Goal: Communication & Community: Share content

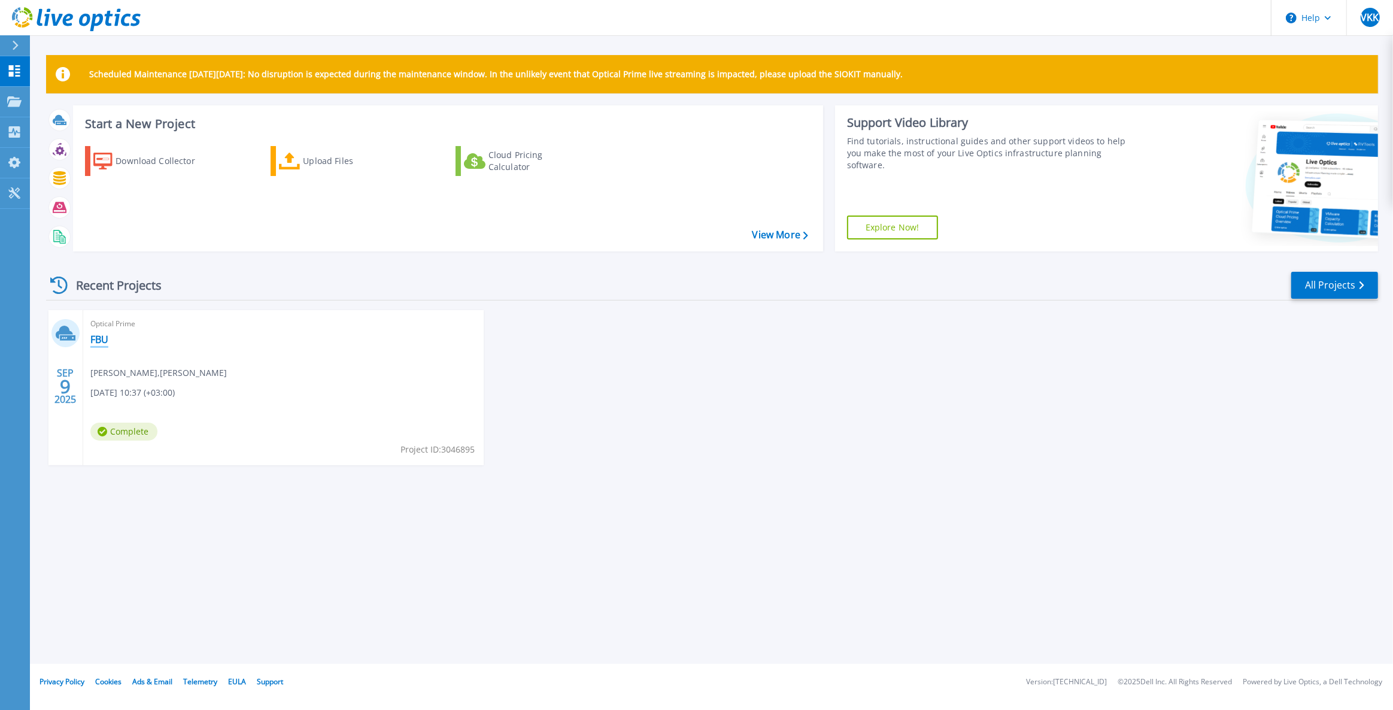
click at [101, 338] on link "FBU" at bounding box center [99, 339] width 18 height 12
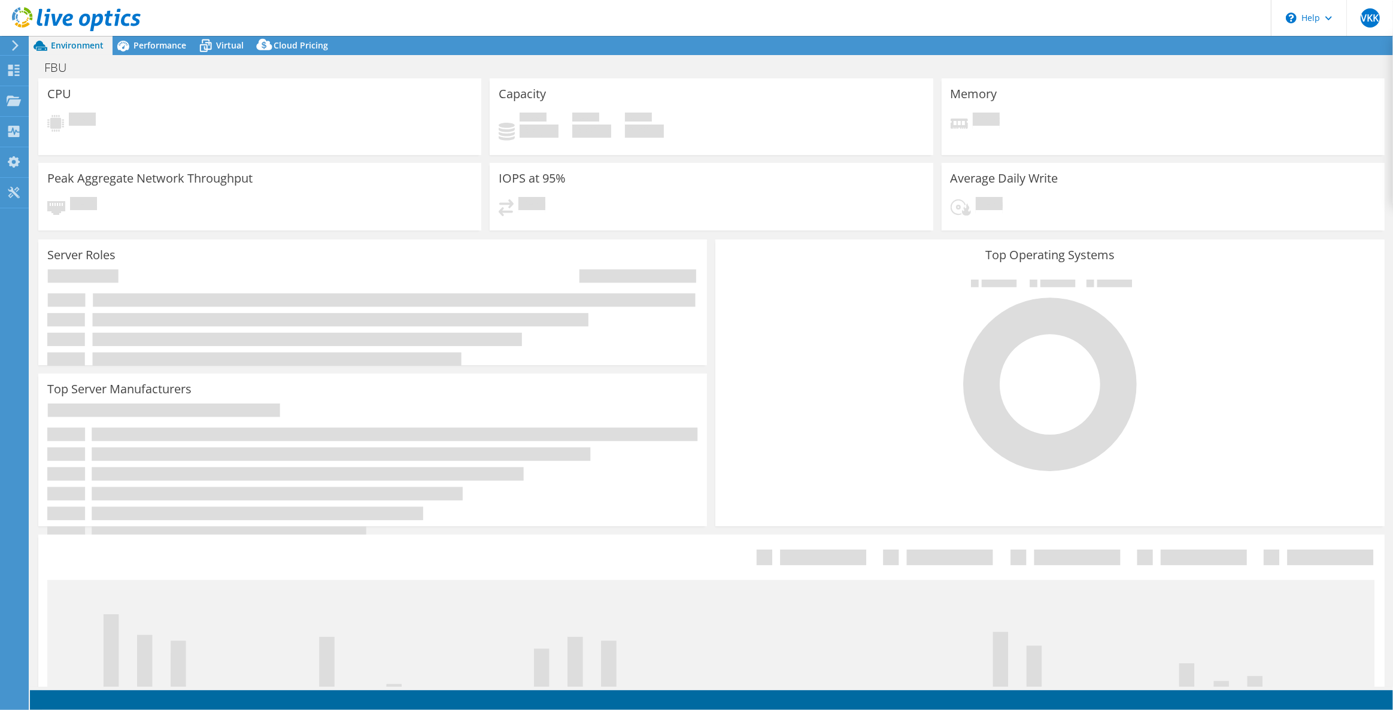
select select "USD"
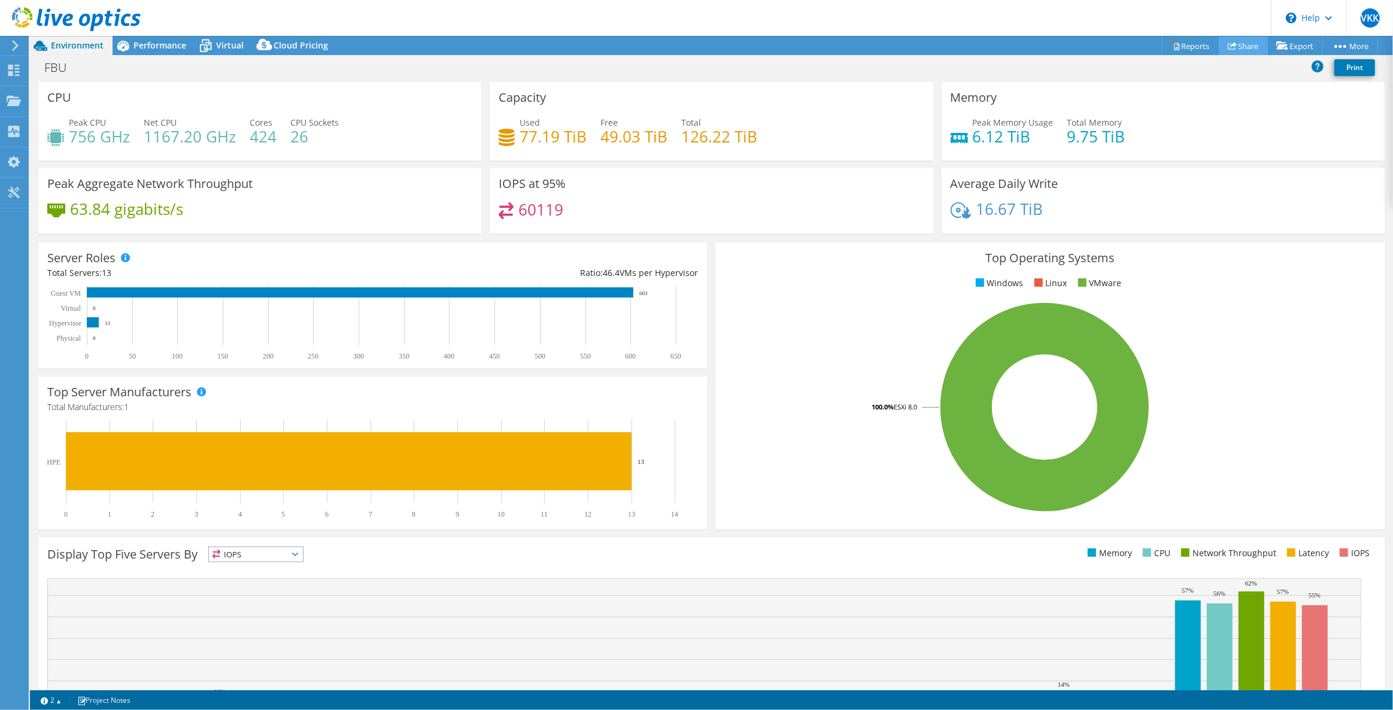
click at [1238, 46] on link "Share" at bounding box center [1243, 46] width 49 height 19
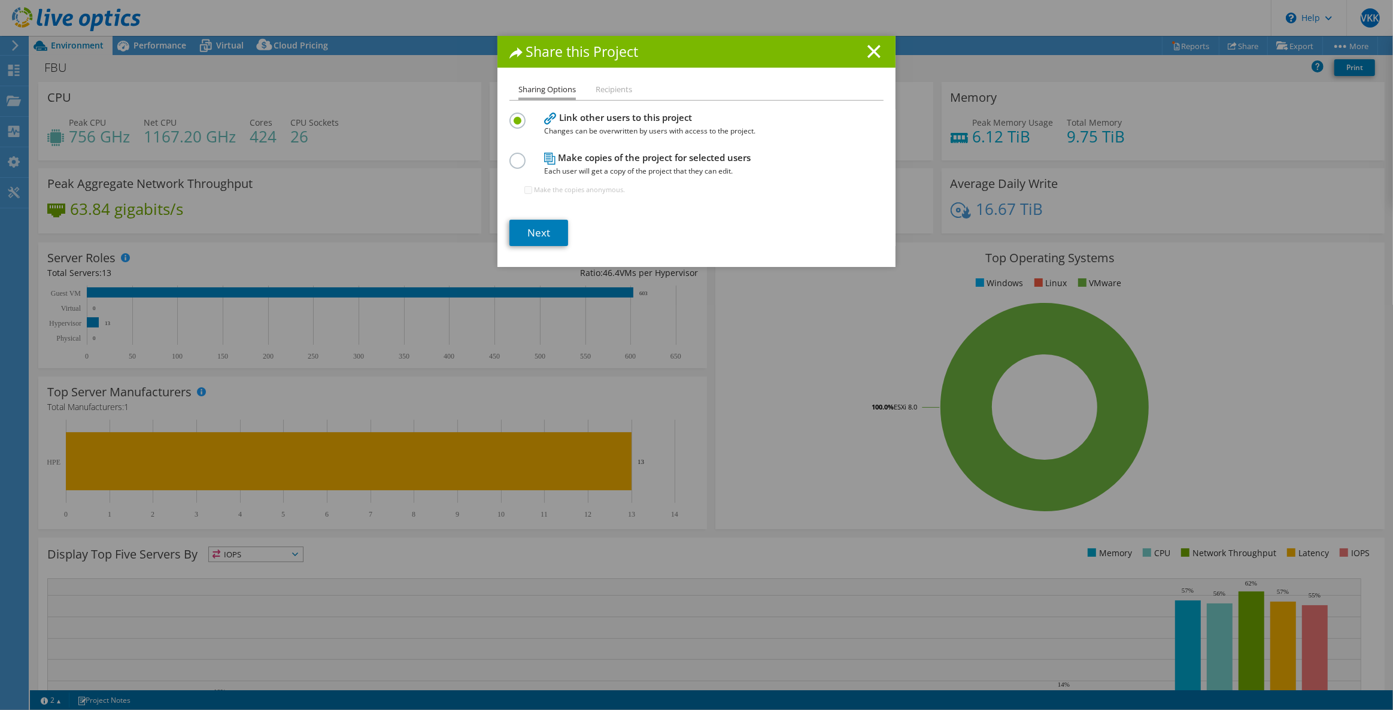
click at [617, 117] on h4 "Link other users to this project Changes can be overwritten by users with acces…" at bounding box center [693, 124] width 299 height 27
click at [611, 89] on li "Recipients" at bounding box center [614, 90] width 37 height 15
click at [605, 87] on li "Recipients" at bounding box center [614, 90] width 37 height 15
click at [617, 84] on li "Recipients" at bounding box center [614, 90] width 37 height 15
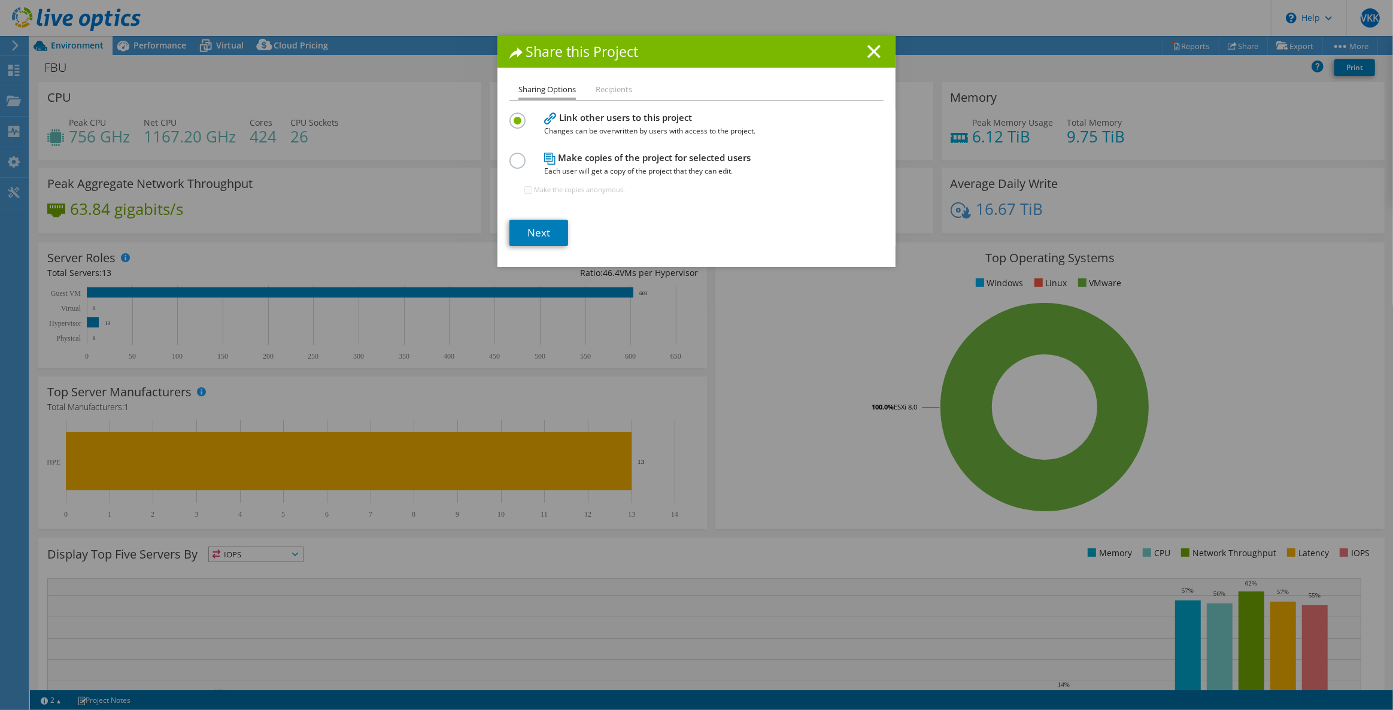
click at [518, 156] on label at bounding box center [519, 154] width 21 height 3
click at [0, 0] on input "radio" at bounding box center [0, 0] width 0 height 0
click at [517, 116] on label at bounding box center [519, 114] width 21 height 3
click at [0, 0] on input "radio" at bounding box center [0, 0] width 0 height 0
click at [611, 90] on li "Recipients" at bounding box center [614, 90] width 37 height 15
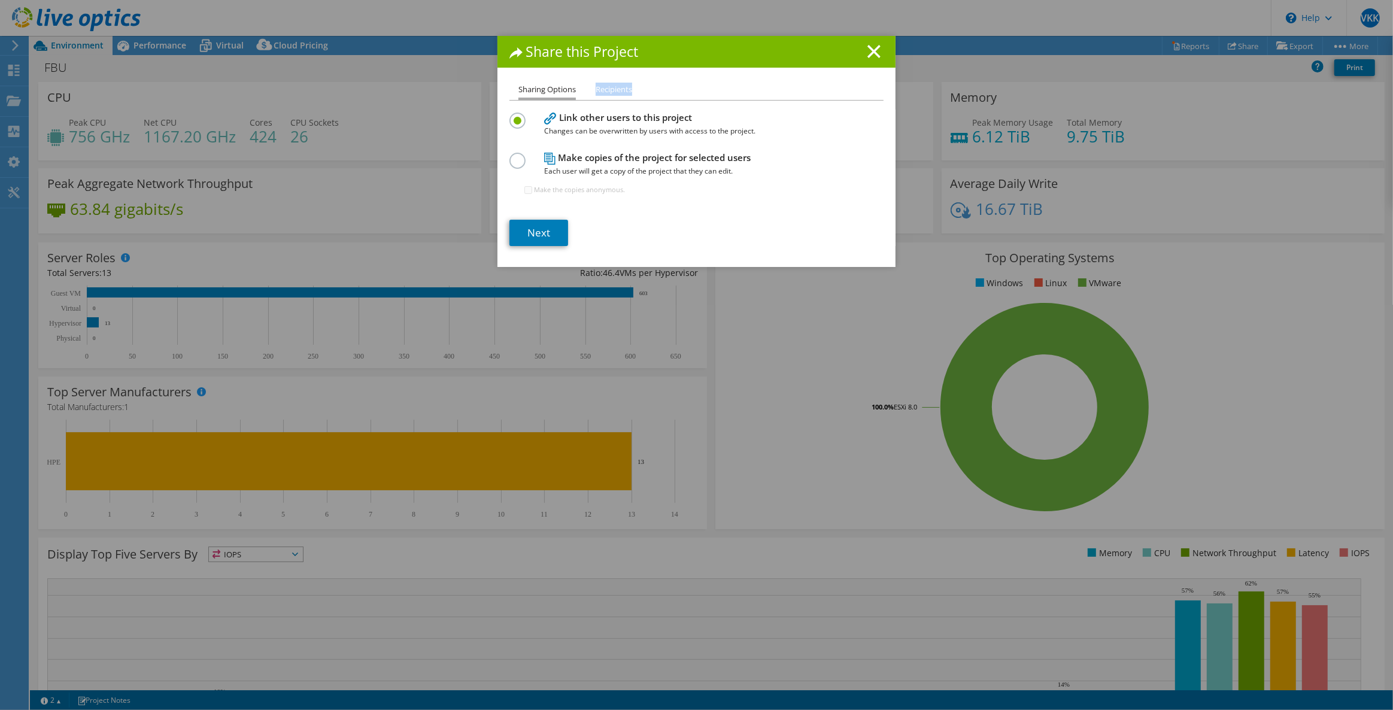
click at [611, 90] on li "Recipients" at bounding box center [614, 90] width 37 height 15
click at [515, 116] on label at bounding box center [519, 114] width 21 height 3
click at [0, 0] on input "radio" at bounding box center [0, 0] width 0 height 0
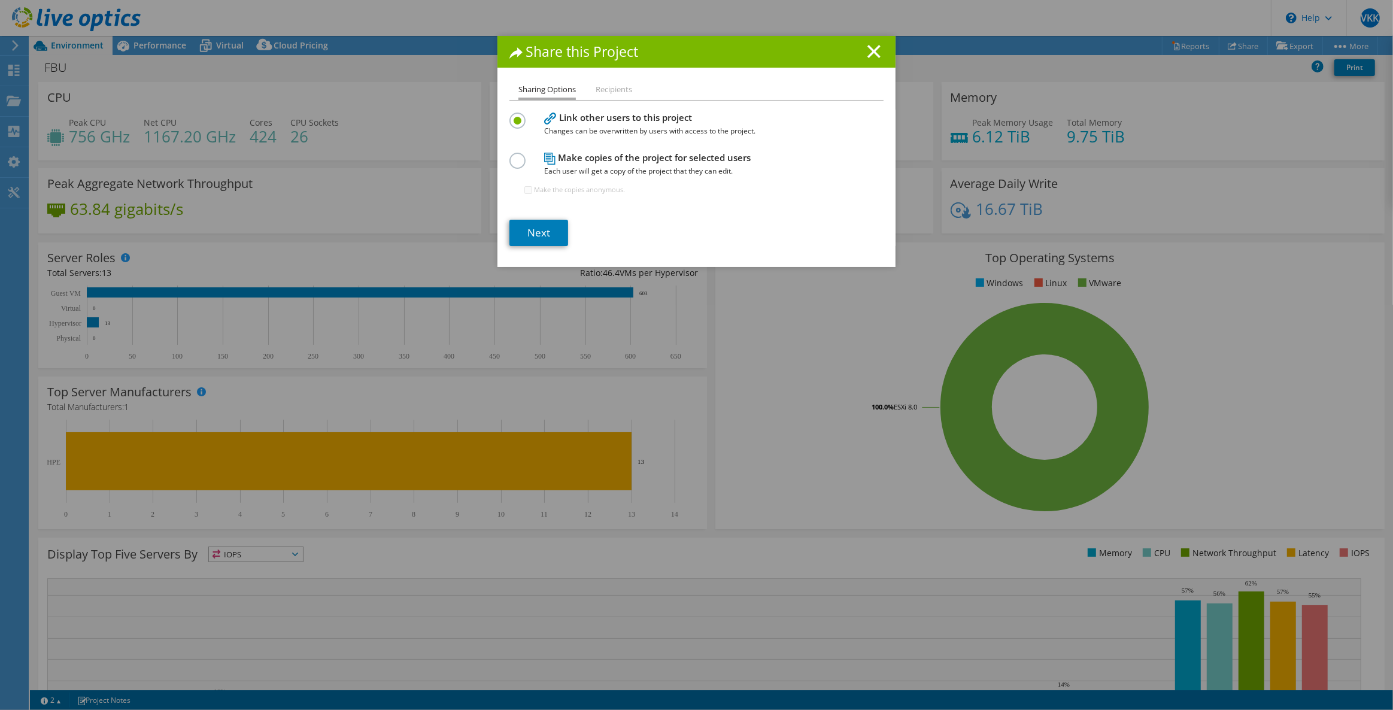
click at [595, 120] on h4 "Link other users to this project Changes can be overwritten by users with acces…" at bounding box center [693, 124] width 299 height 27
click at [628, 115] on h4 "Link other users to this project Changes can be overwritten by users with acces…" at bounding box center [693, 124] width 299 height 27
click at [641, 125] on span "Changes can be overwritten by users with access to the project." at bounding box center [693, 131] width 299 height 13
click at [655, 126] on span "Changes can be overwritten by users with access to the project." at bounding box center [693, 131] width 299 height 13
click at [526, 236] on link "Next" at bounding box center [538, 233] width 59 height 26
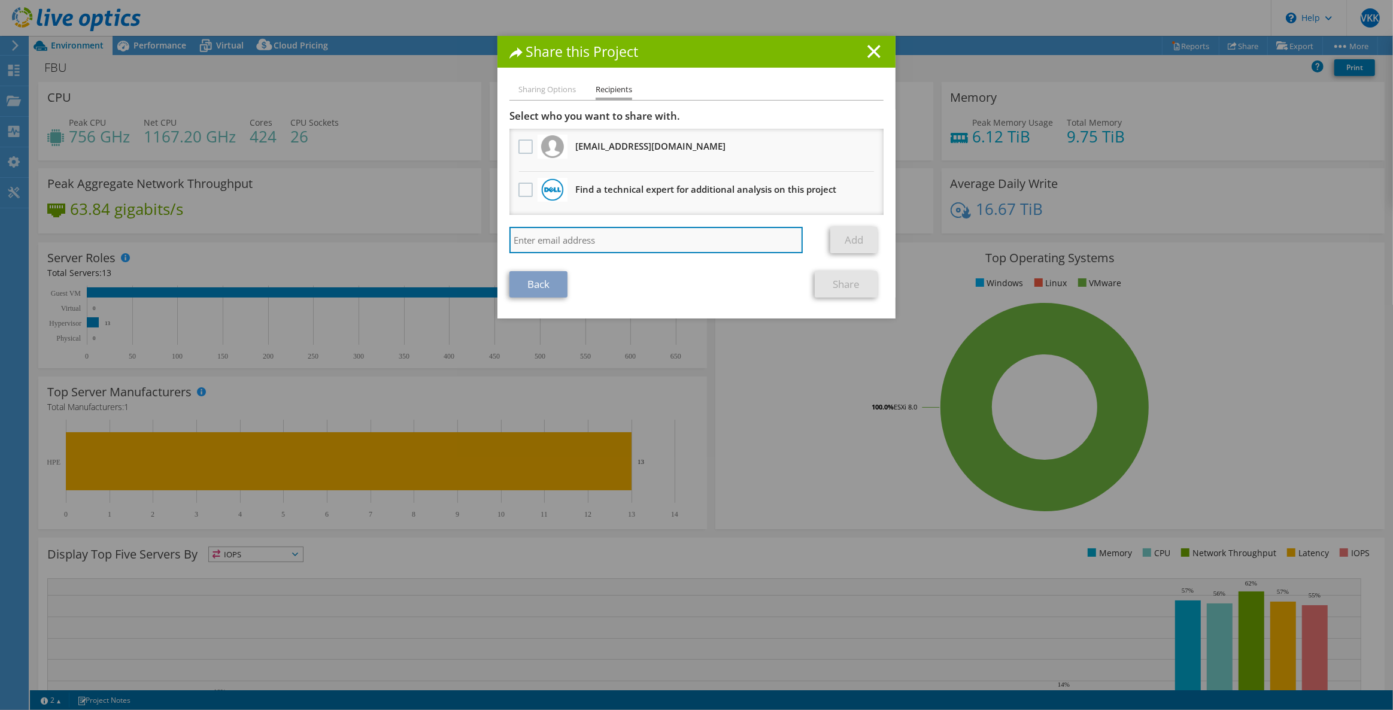
click at [642, 239] on input "search" at bounding box center [655, 240] width 293 height 26
paste input "muhammet.ozdemir@fbu.edu.tr"
type input "muhammet.ozdemir@fbu.edu.tr"
click at [852, 238] on link "Add" at bounding box center [853, 240] width 47 height 26
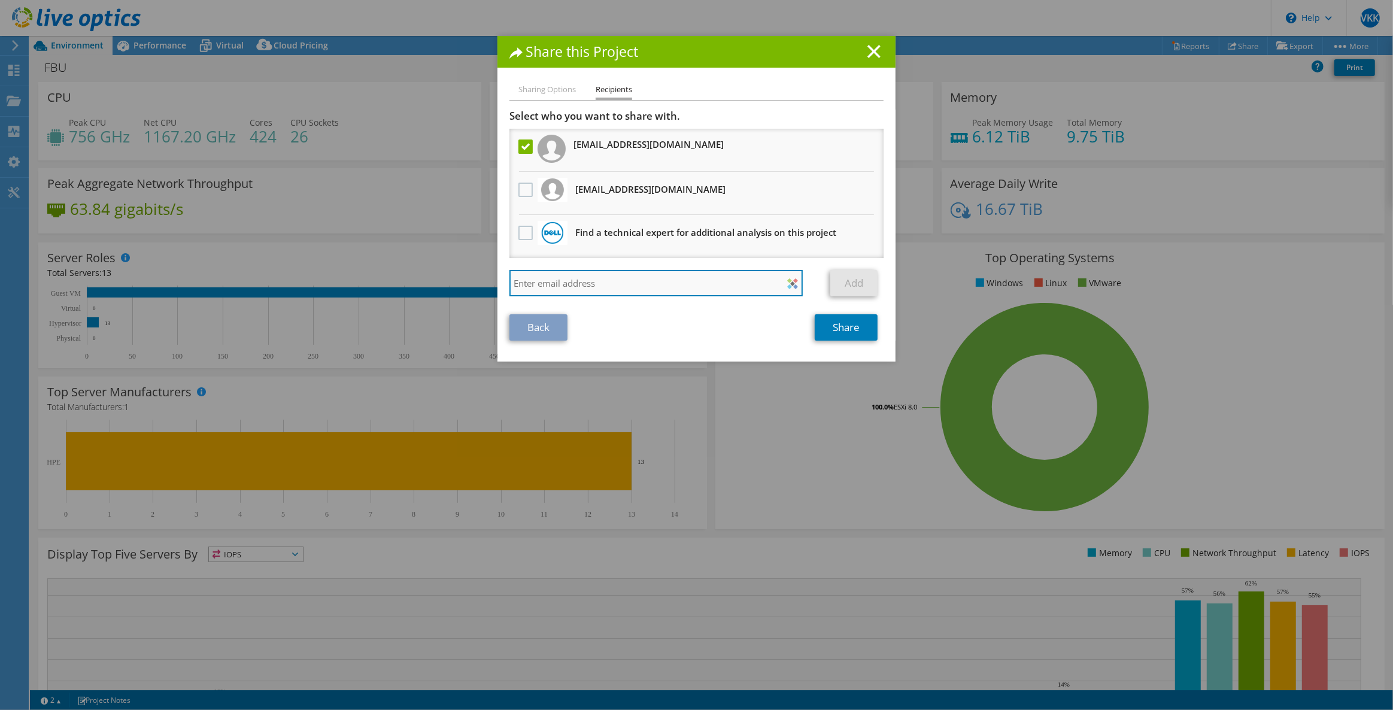
click at [609, 286] on input "search" at bounding box center [655, 283] width 293 height 26
paste input "sezgin.vatansever@fbu.edu.tr"
type input "sezgin.vatansever@fbu.edu.tr"
click at [842, 290] on link "Add" at bounding box center [853, 283] width 47 height 26
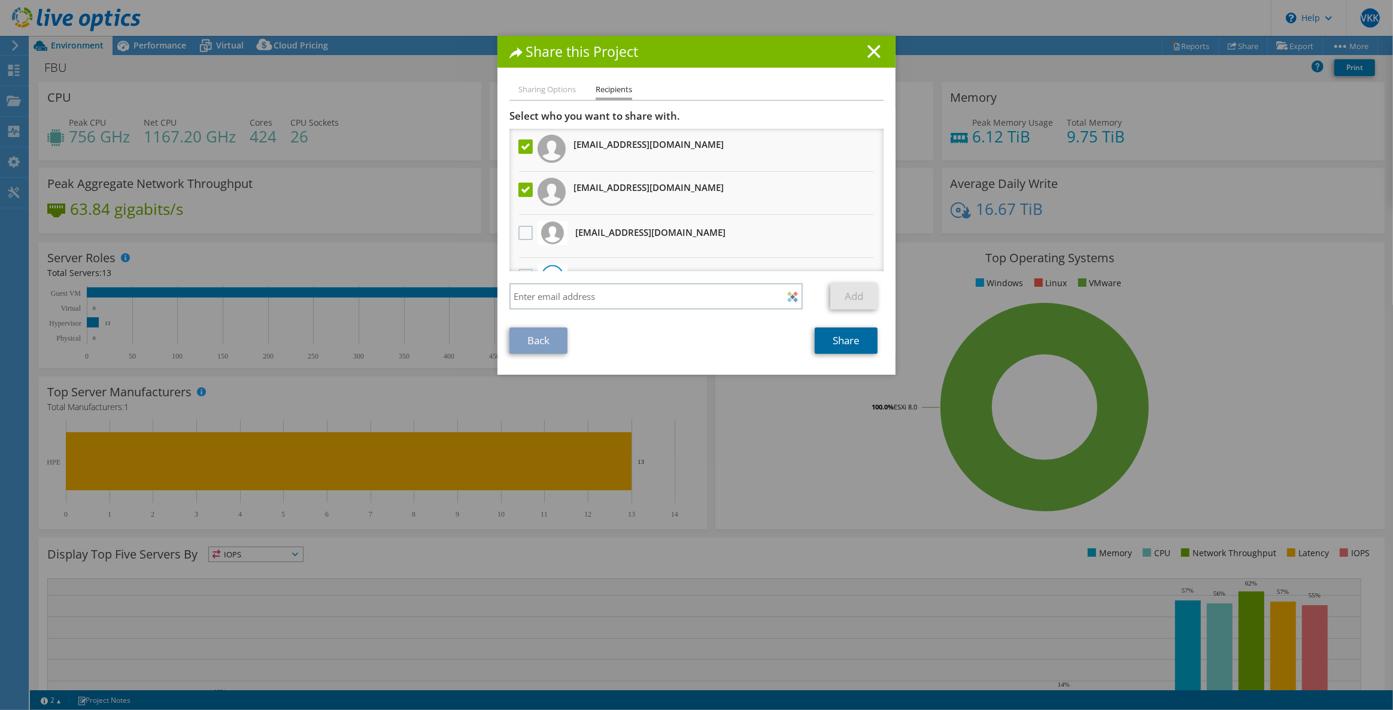
click at [849, 352] on link "Share" at bounding box center [846, 340] width 63 height 26
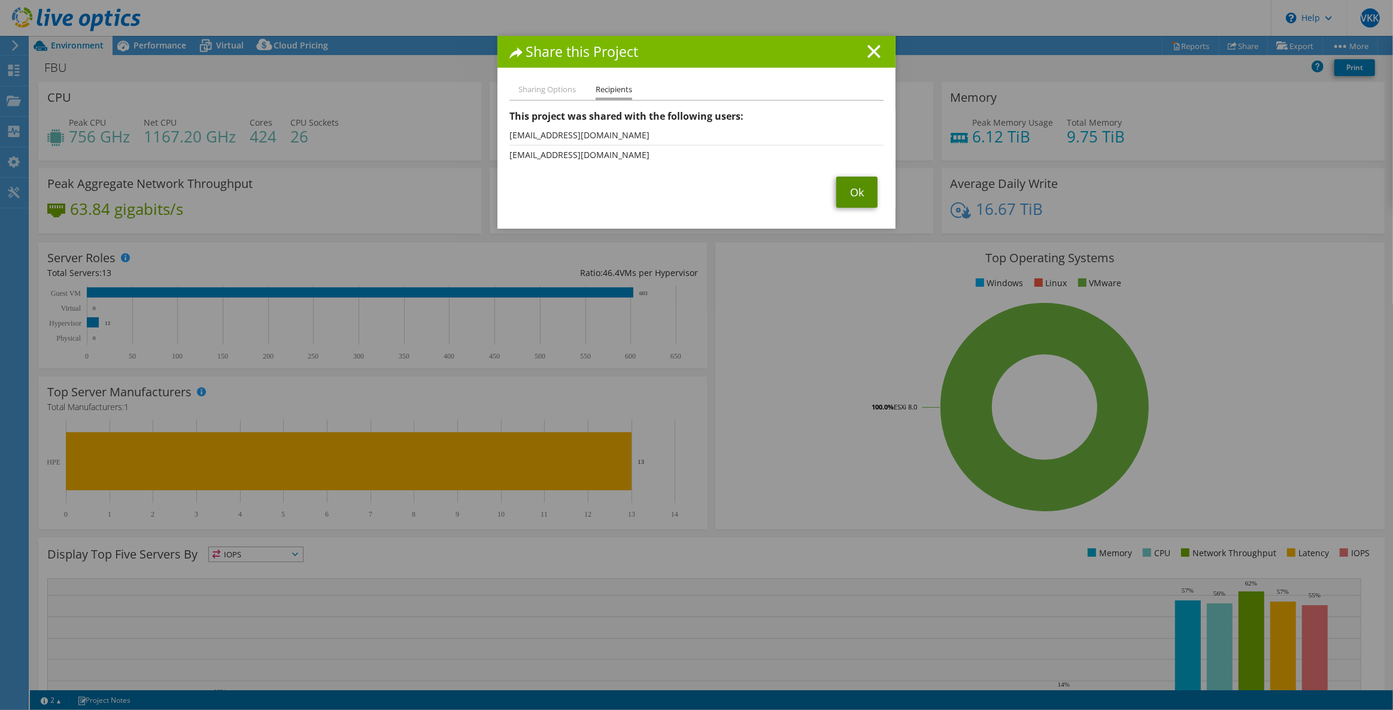
click at [848, 186] on link "Ok" at bounding box center [856, 192] width 41 height 31
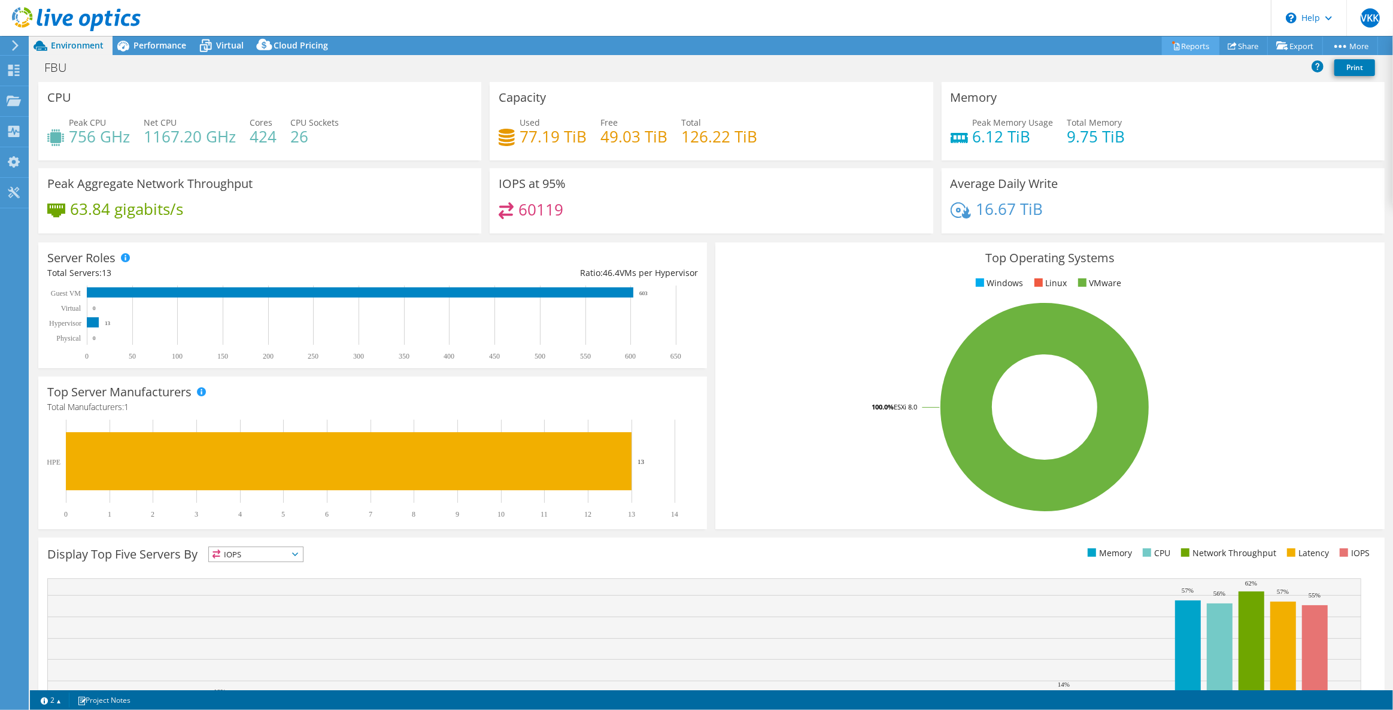
click at [1186, 42] on link "Reports" at bounding box center [1190, 46] width 57 height 19
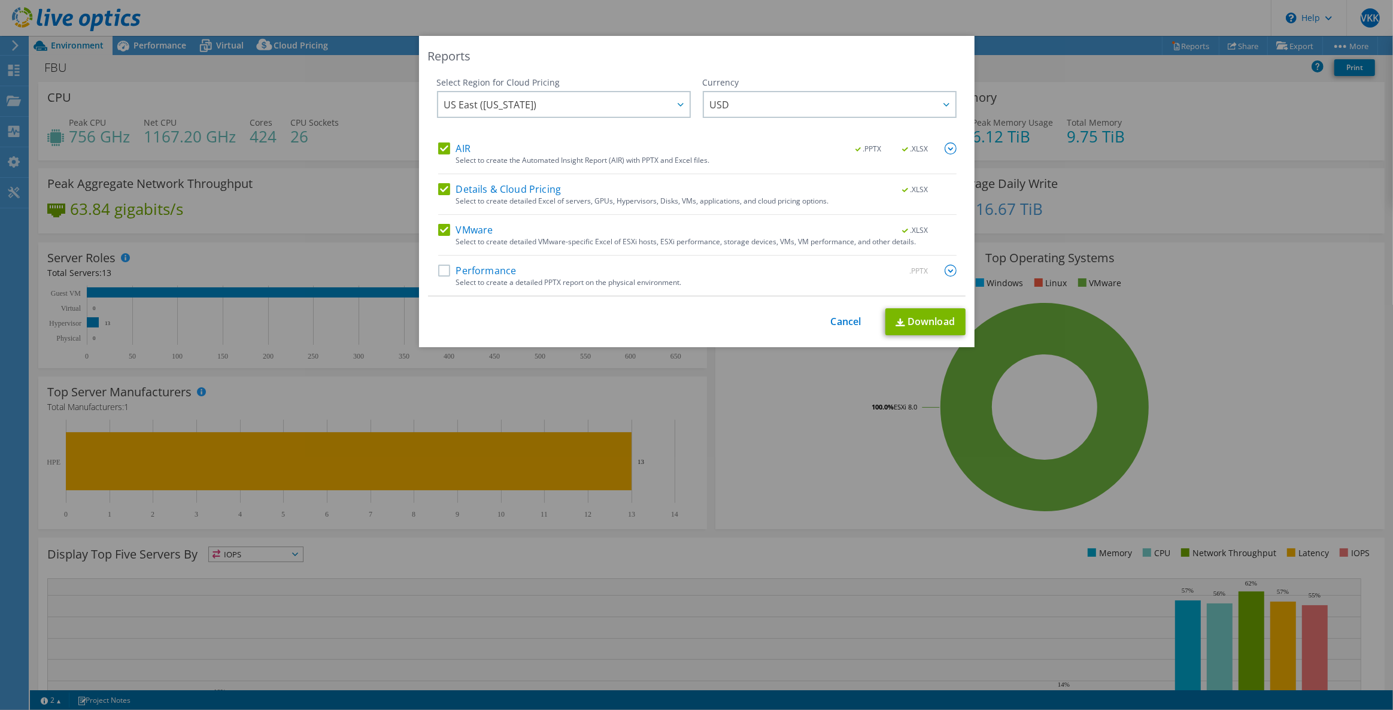
click at [432, 272] on div "Select Region for Cloud Pricing Asia Pacific (Hong Kong) Asia Pacific (Mumbai) …" at bounding box center [697, 187] width 538 height 220
click at [438, 269] on label "Performance" at bounding box center [477, 271] width 78 height 12
click at [0, 0] on input "Performance" at bounding box center [0, 0] width 0 height 0
click at [729, 105] on span "USD" at bounding box center [832, 104] width 245 height 25
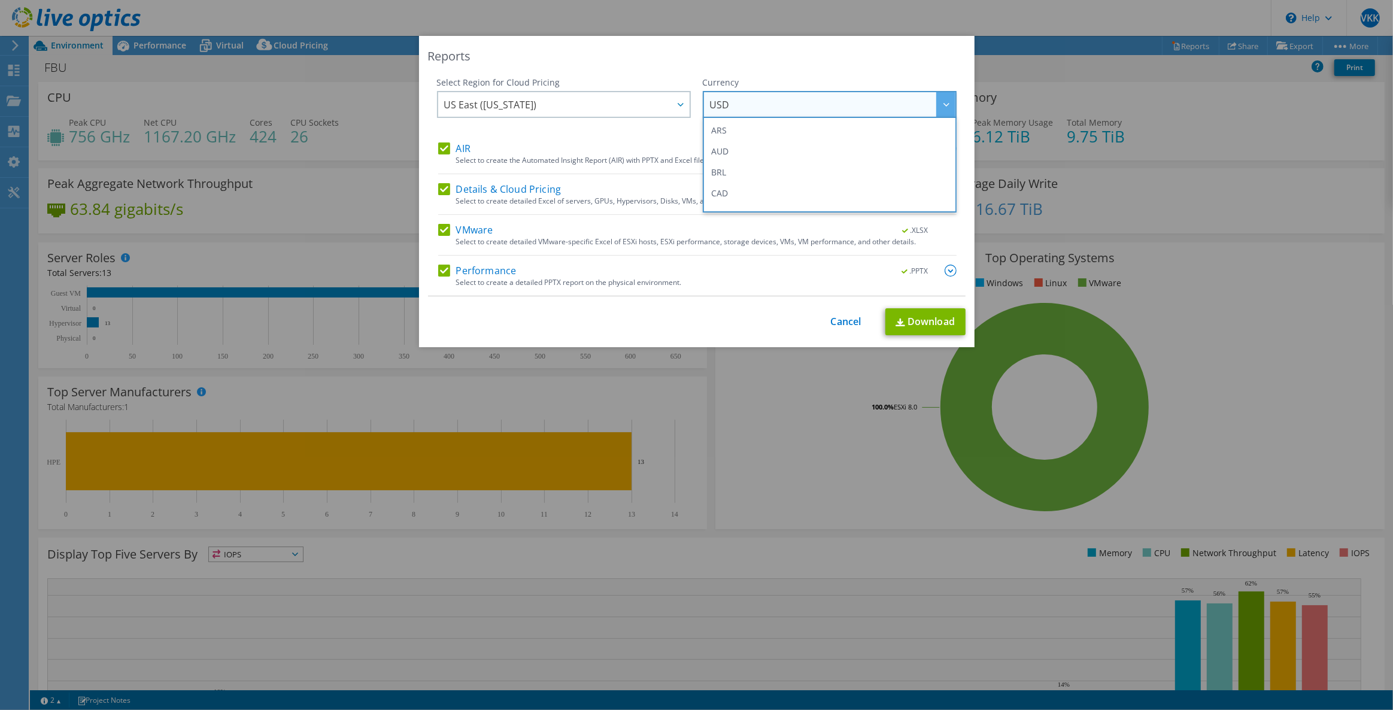
click at [729, 105] on span "USD" at bounding box center [832, 104] width 245 height 25
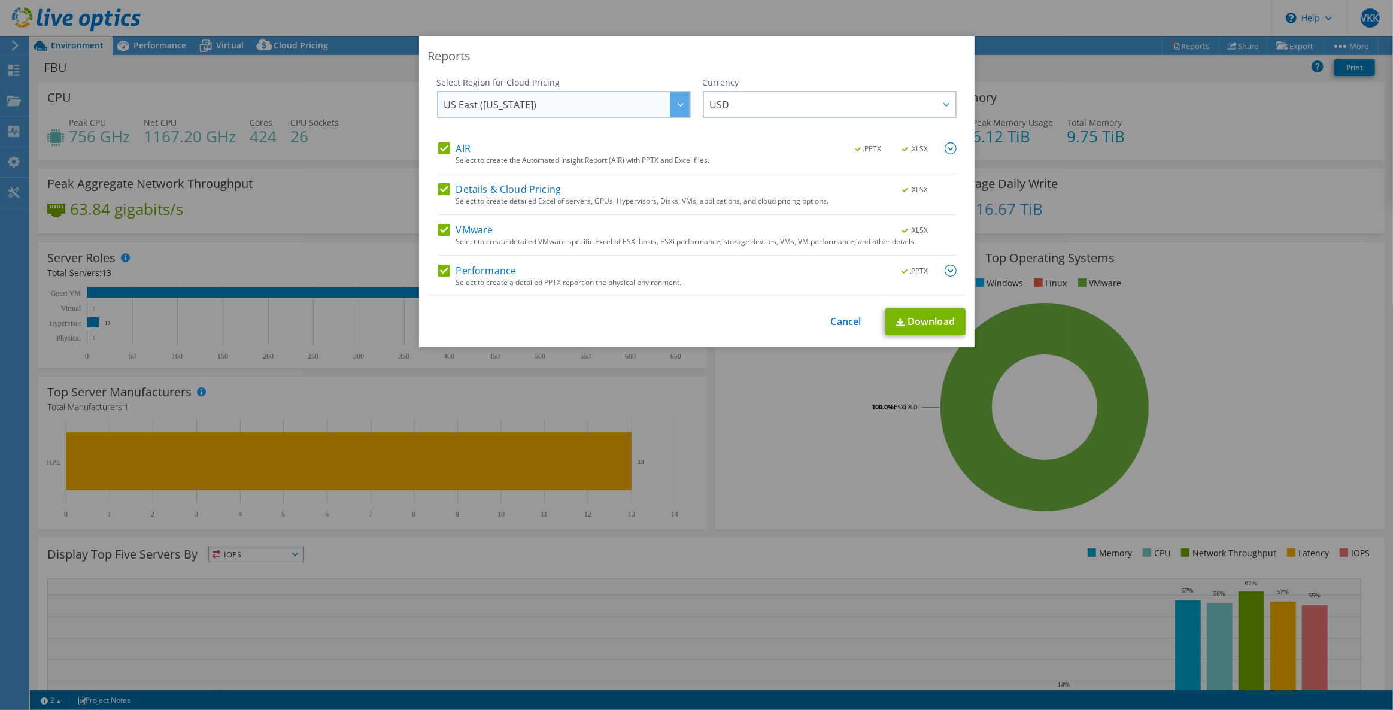
click at [606, 114] on span "US East ([US_STATE])" at bounding box center [566, 104] width 245 height 25
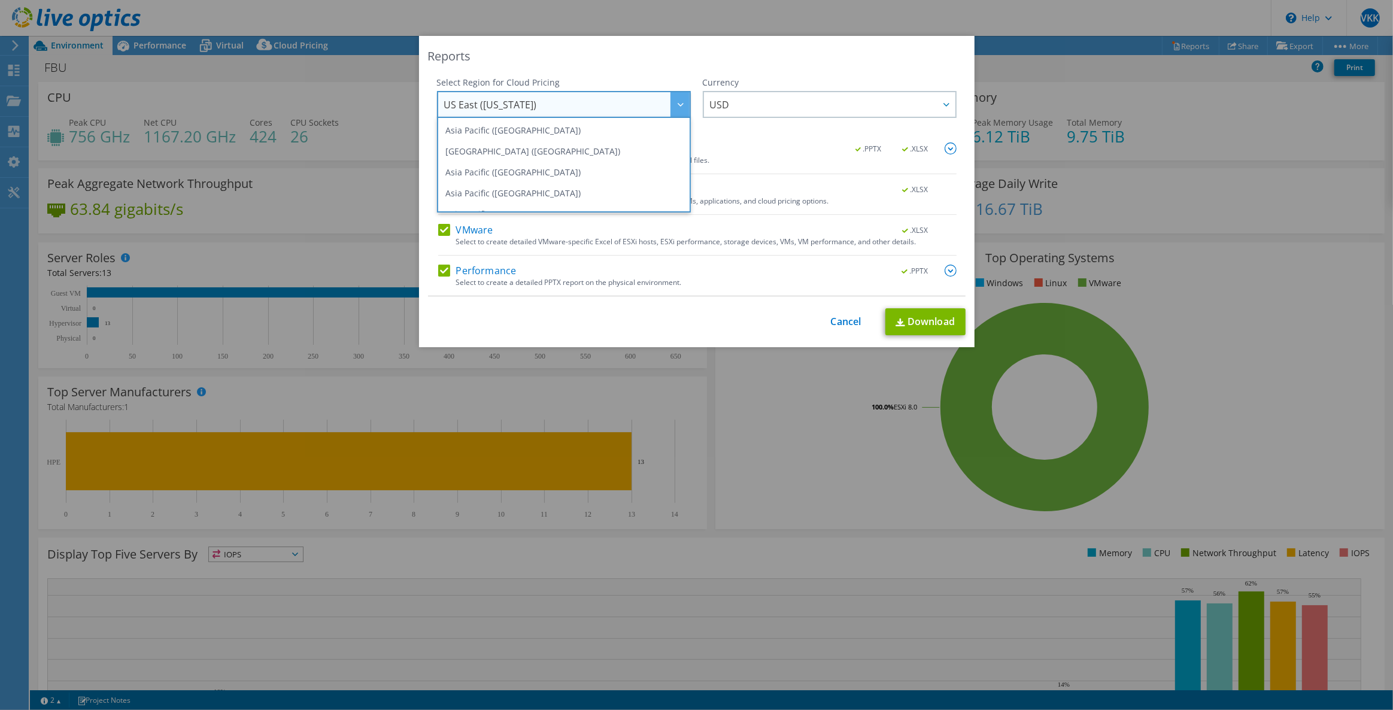
click at [606, 114] on span "US East ([US_STATE])" at bounding box center [566, 104] width 245 height 25
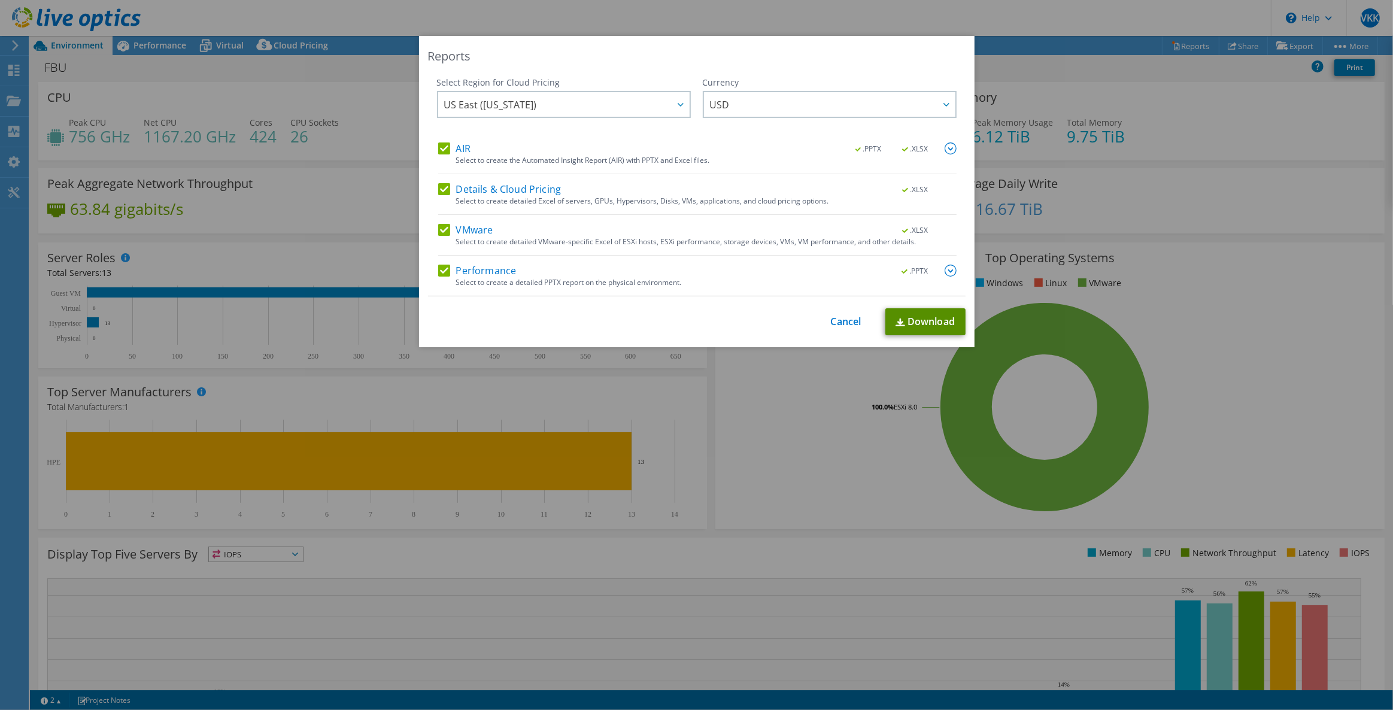
click at [907, 325] on link "Download" at bounding box center [925, 321] width 80 height 27
click at [1291, 178] on div "Reports Select Region for Cloud Pricing Asia Pacific (Hong Kong) Asia Pacific (…" at bounding box center [696, 355] width 1393 height 638
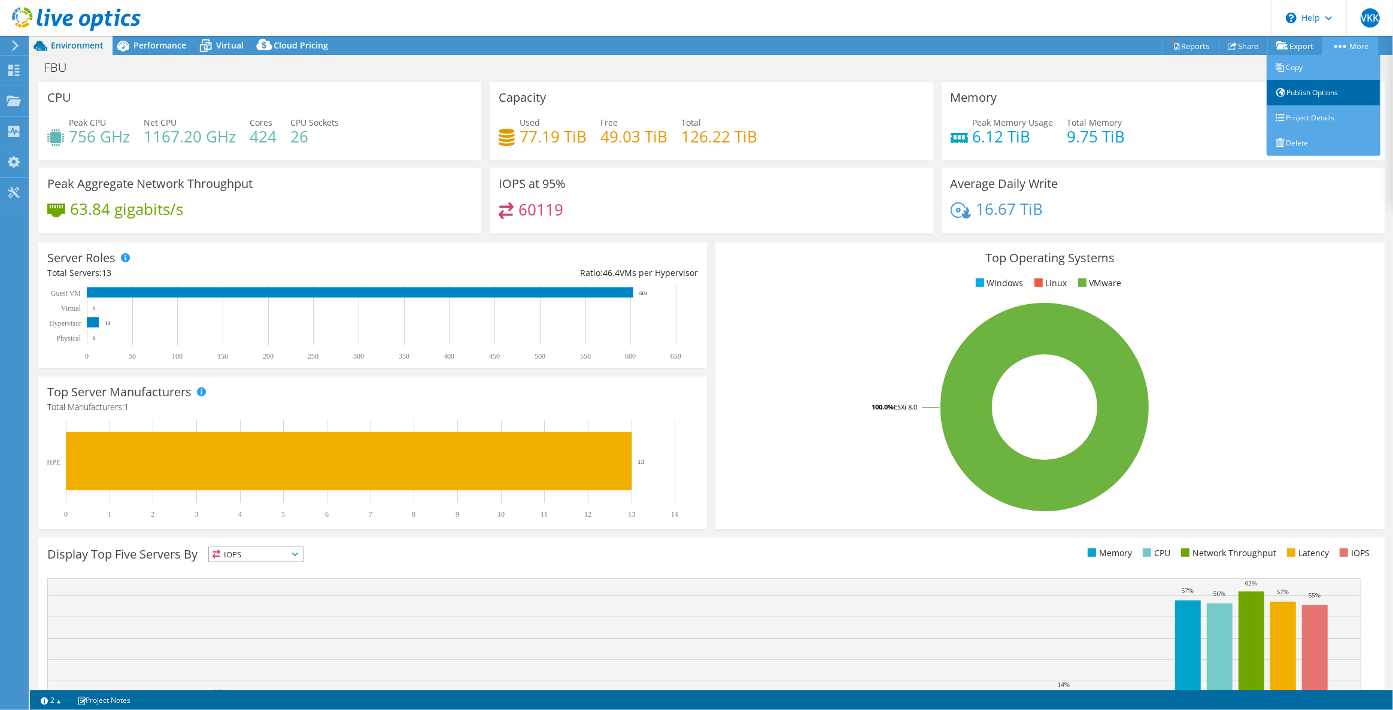
click at [1336, 95] on link "Publish Options" at bounding box center [1324, 92] width 114 height 25
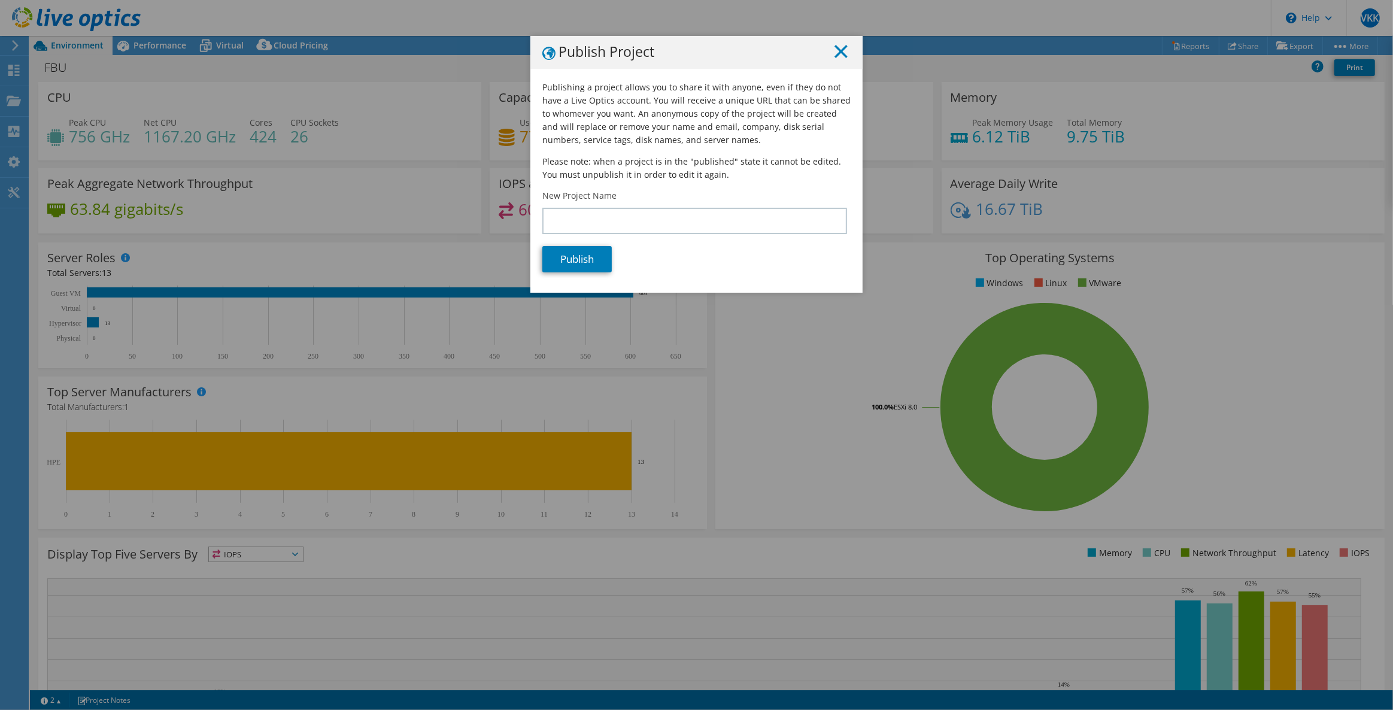
click at [843, 48] on icon at bounding box center [840, 51] width 13 height 13
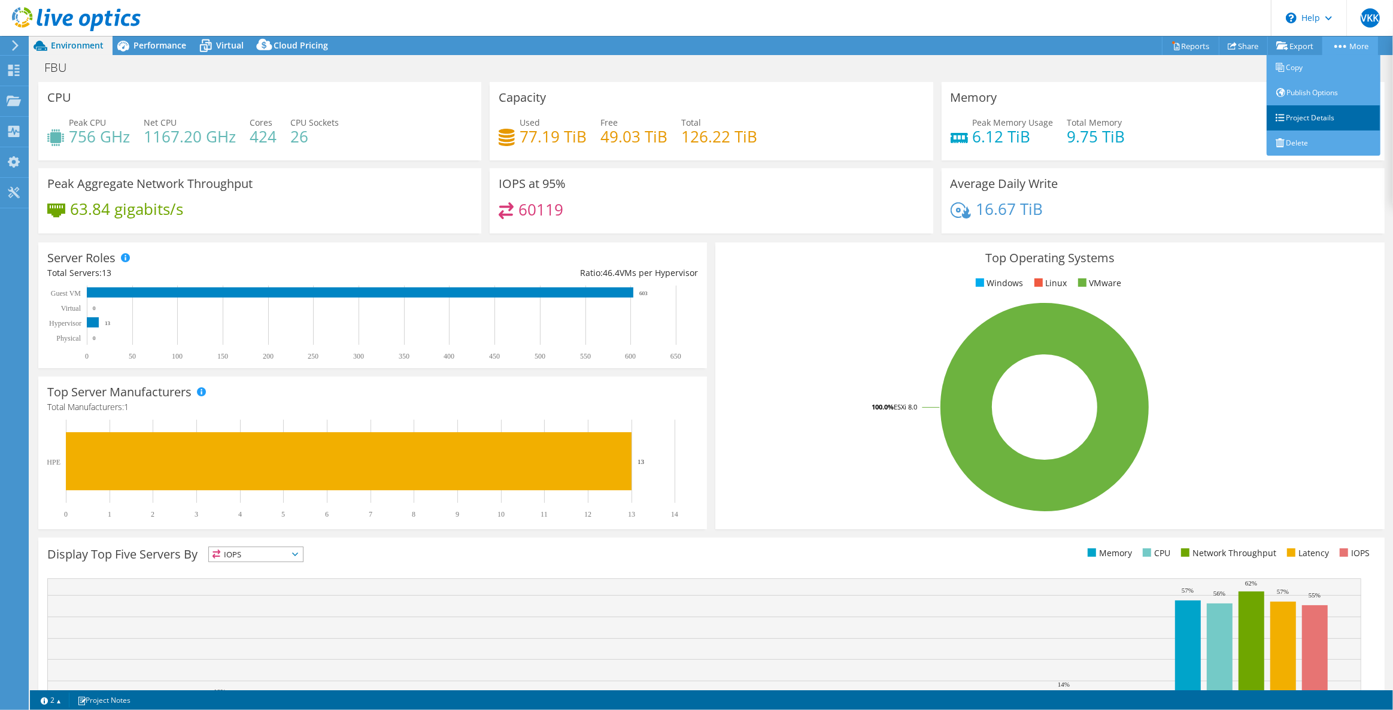
click at [1318, 124] on link "Project Details" at bounding box center [1324, 117] width 114 height 25
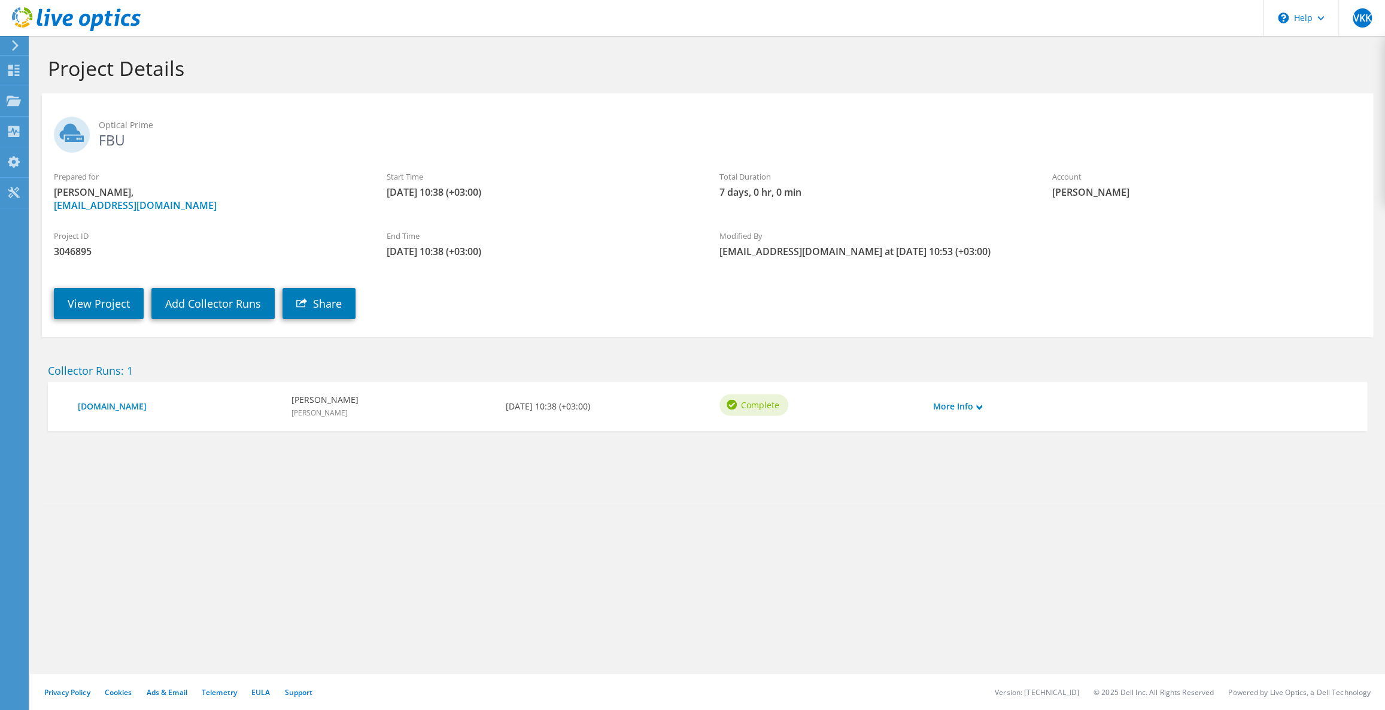
click at [107, 141] on h2 "Optical Prime FBU" at bounding box center [707, 132] width 1307 height 30
click at [119, 134] on h2 "Optical Prime FBU" at bounding box center [707, 132] width 1307 height 30
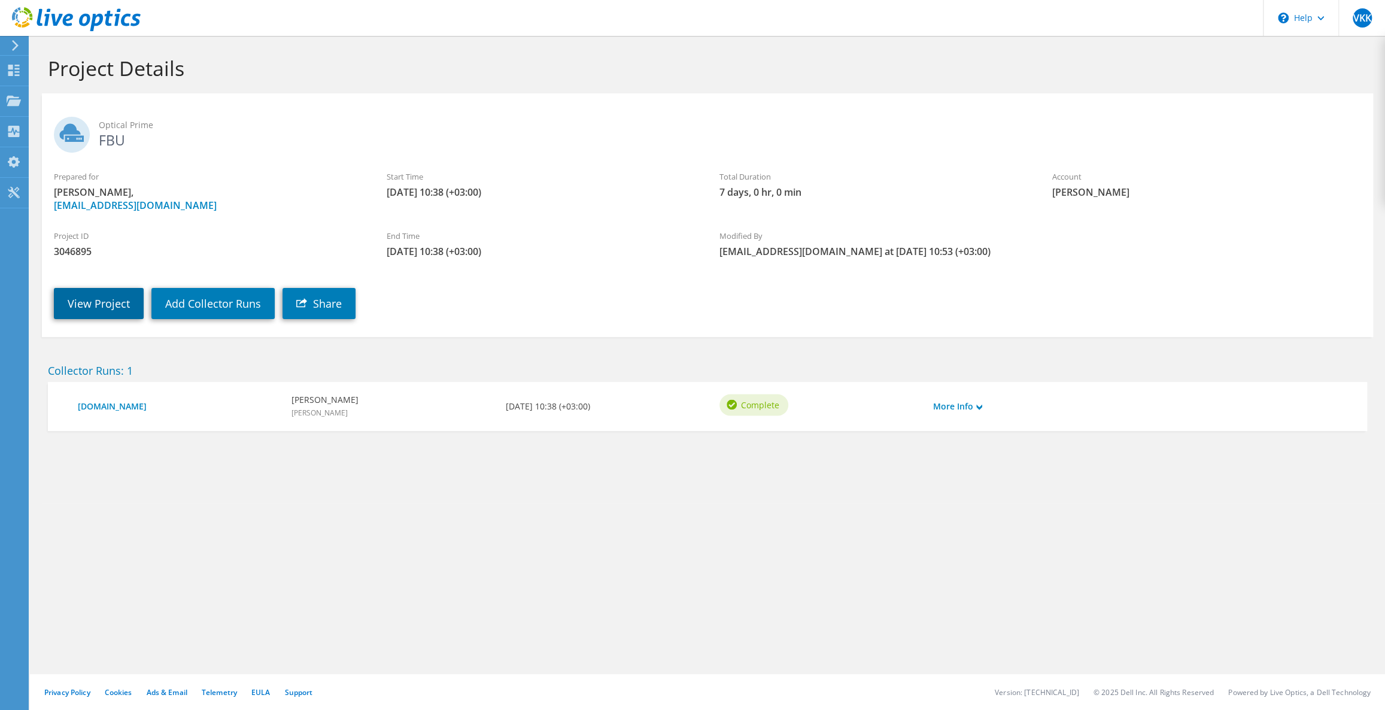
click at [69, 306] on link "View Project" at bounding box center [99, 303] width 90 height 31
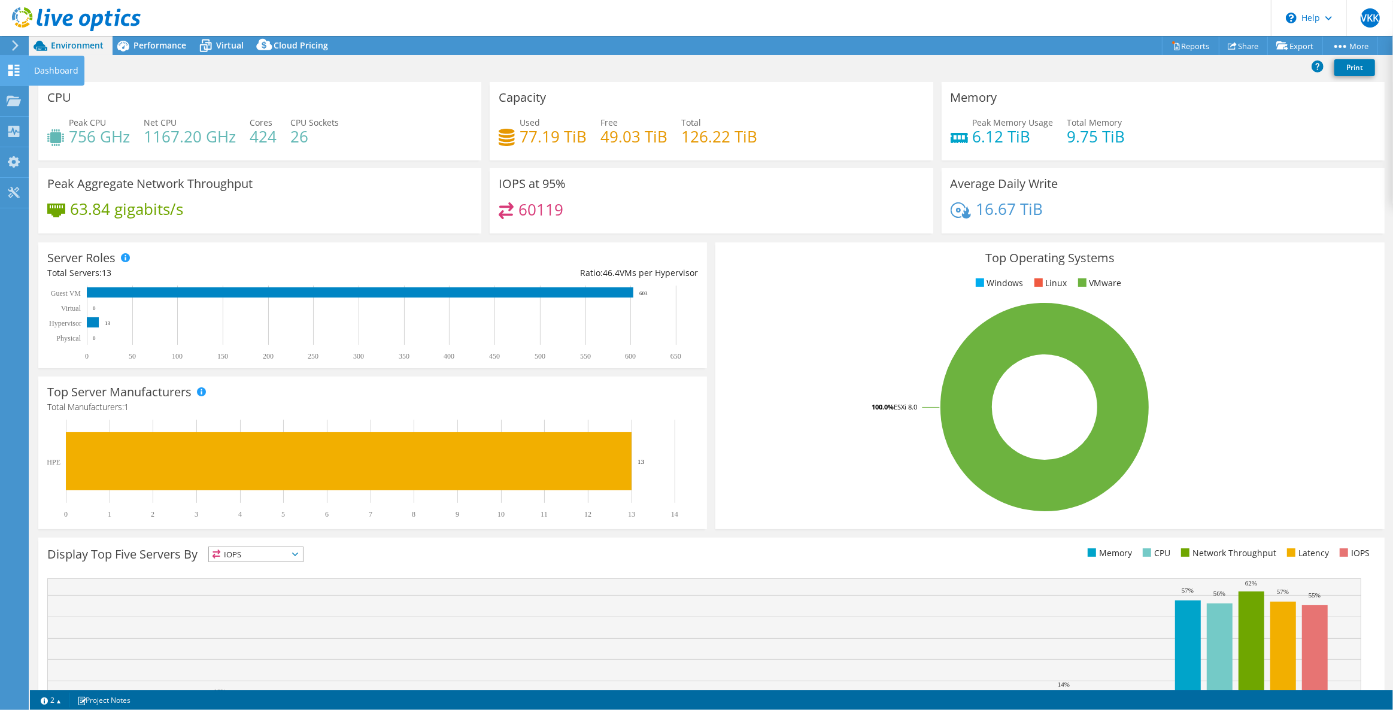
click at [17, 74] on use at bounding box center [13, 70] width 11 height 11
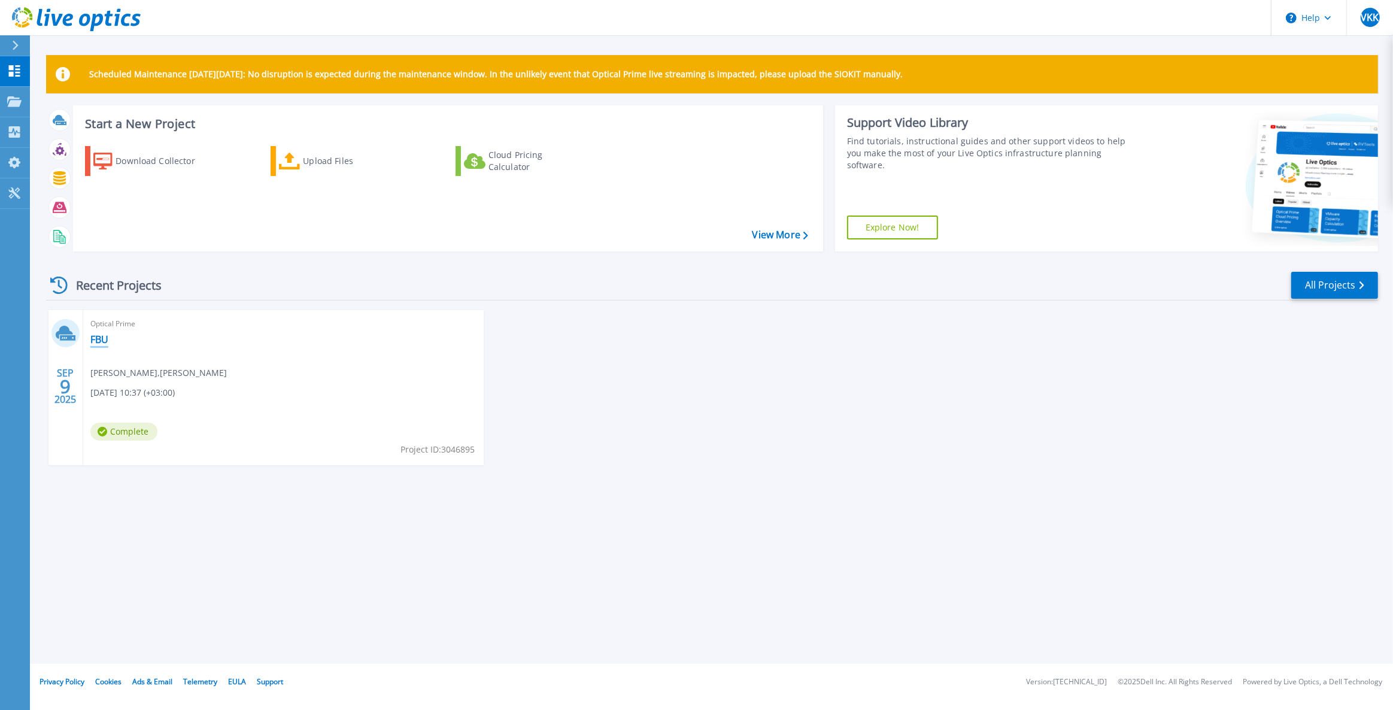
click at [99, 341] on link "FBU" at bounding box center [99, 339] width 18 height 12
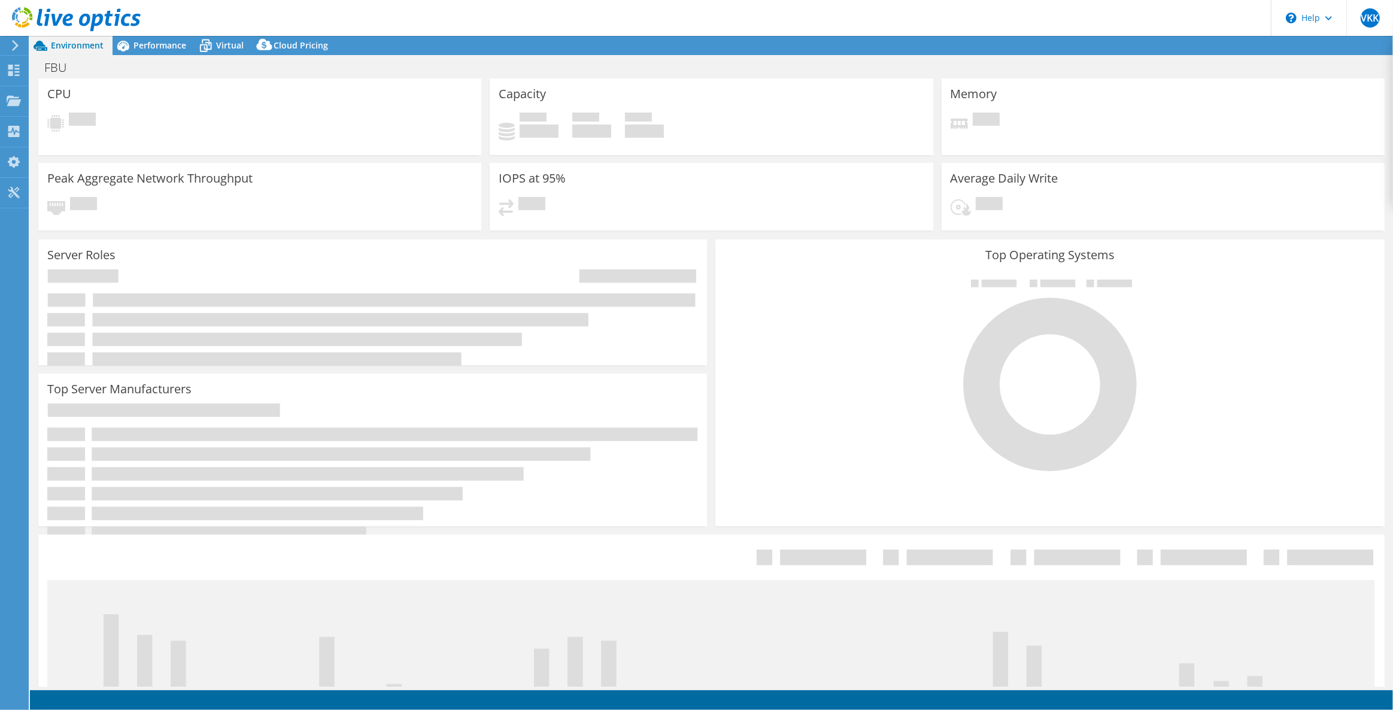
select select "USD"
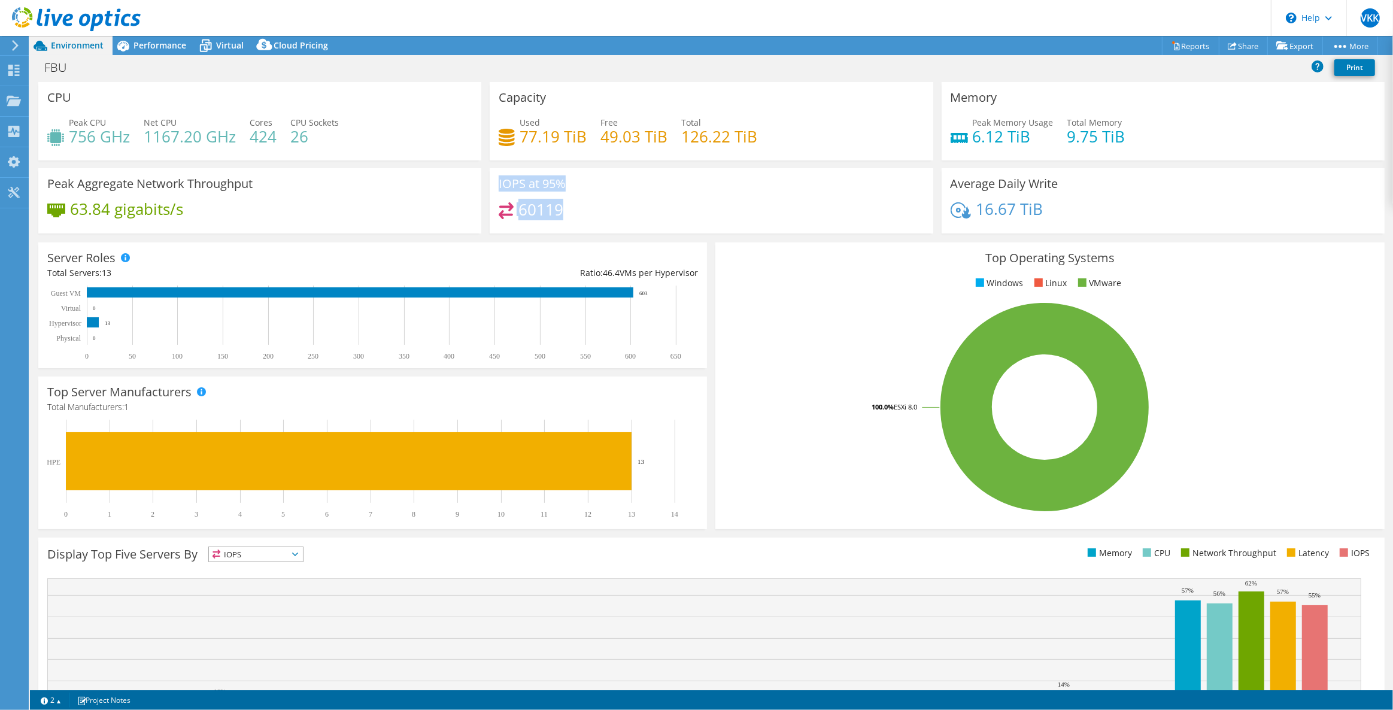
drag, startPoint x: 566, startPoint y: 202, endPoint x: 497, endPoint y: 184, distance: 71.7
click at [497, 184] on div "IOPS at 95% 60119" at bounding box center [711, 200] width 443 height 65
copy div "IOPS at 95% 60119"
click at [71, 41] on span "Environment" at bounding box center [77, 45] width 53 height 11
click at [141, 48] on span "Performance" at bounding box center [159, 45] width 53 height 11
